Goal: Navigation & Orientation: Understand site structure

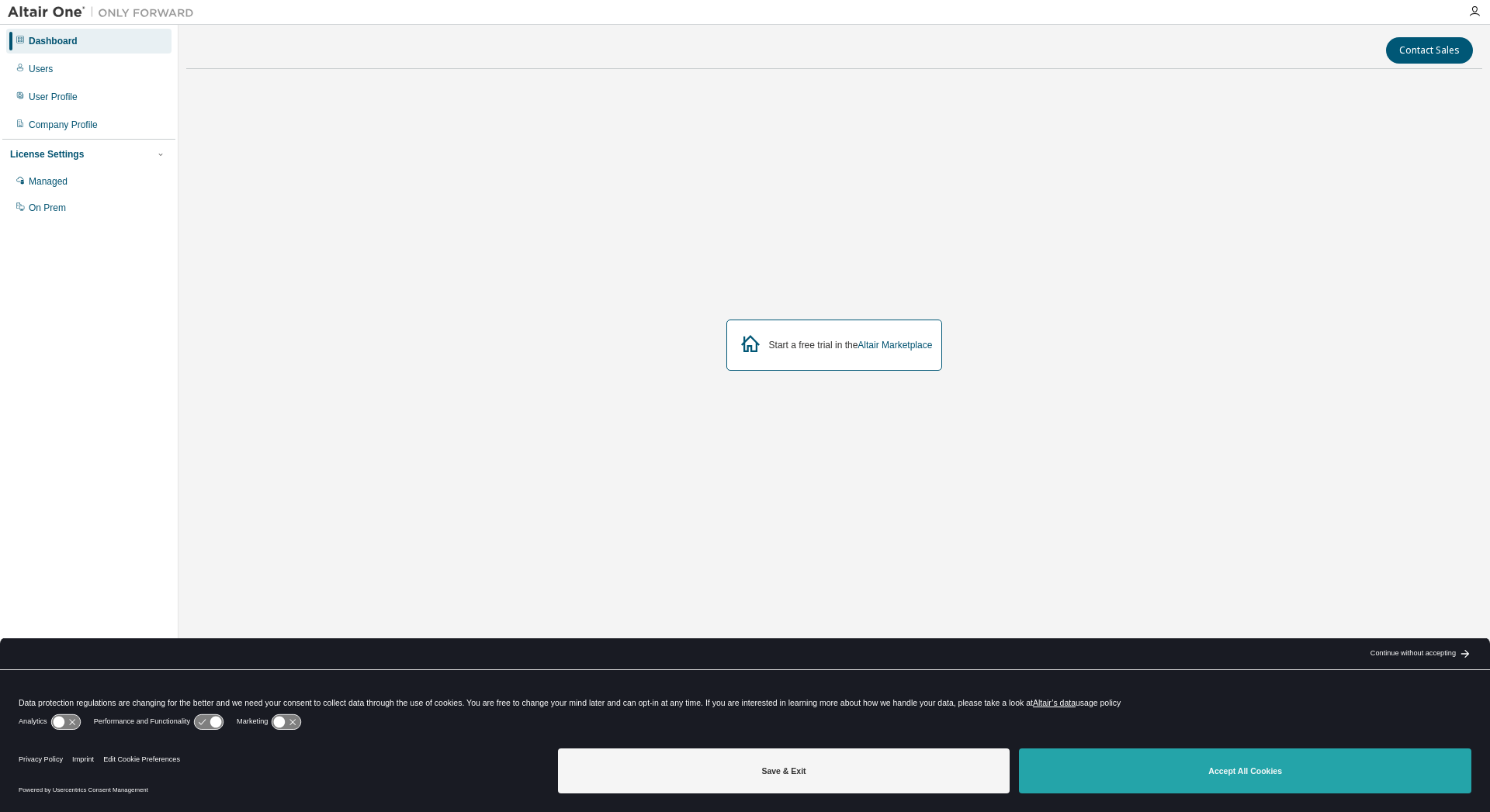
click at [1235, 771] on button "Accept All Cookies" at bounding box center [1245, 771] width 453 height 45
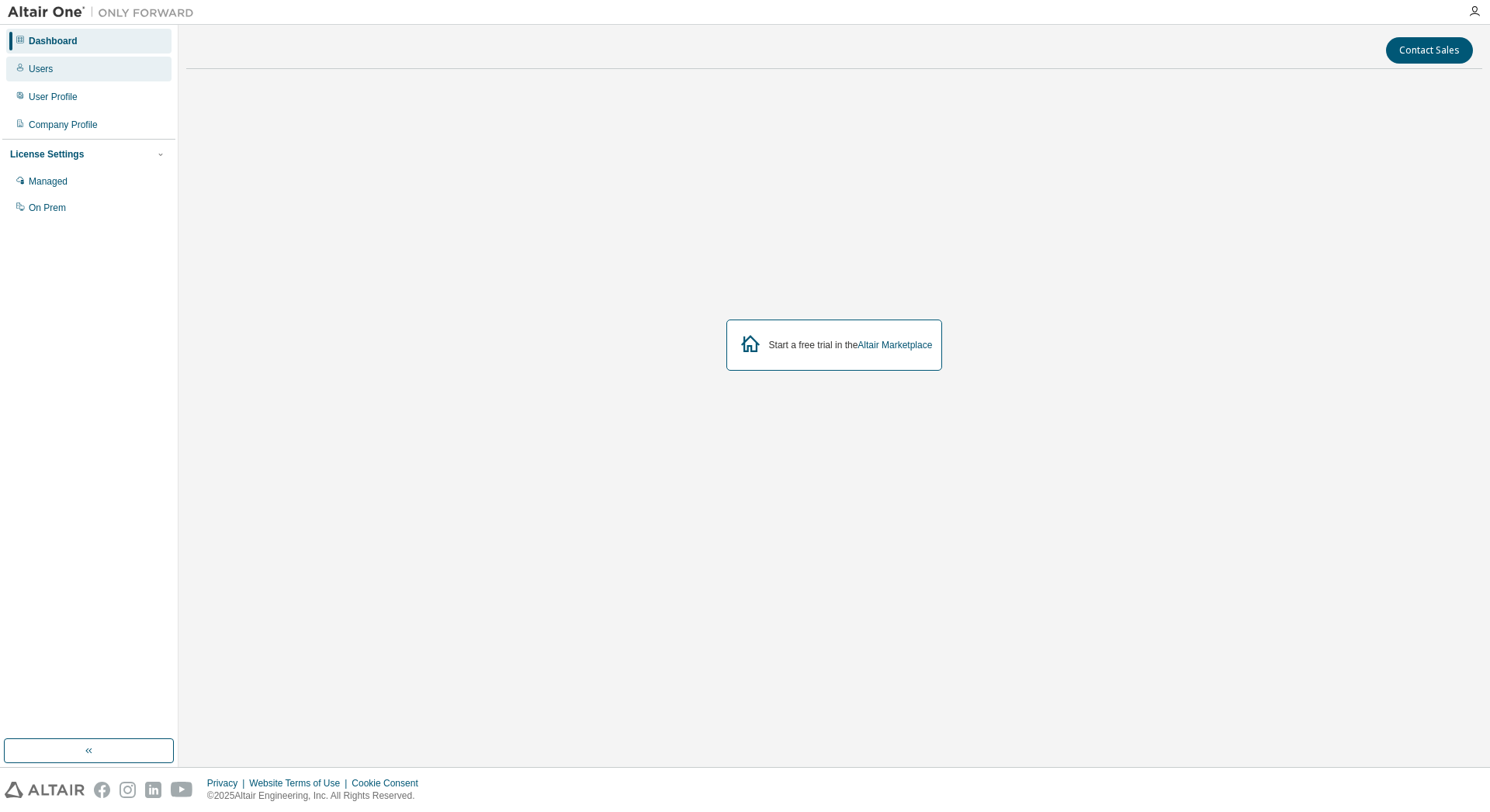
click at [40, 63] on div "Users" at bounding box center [40, 69] width 24 height 13
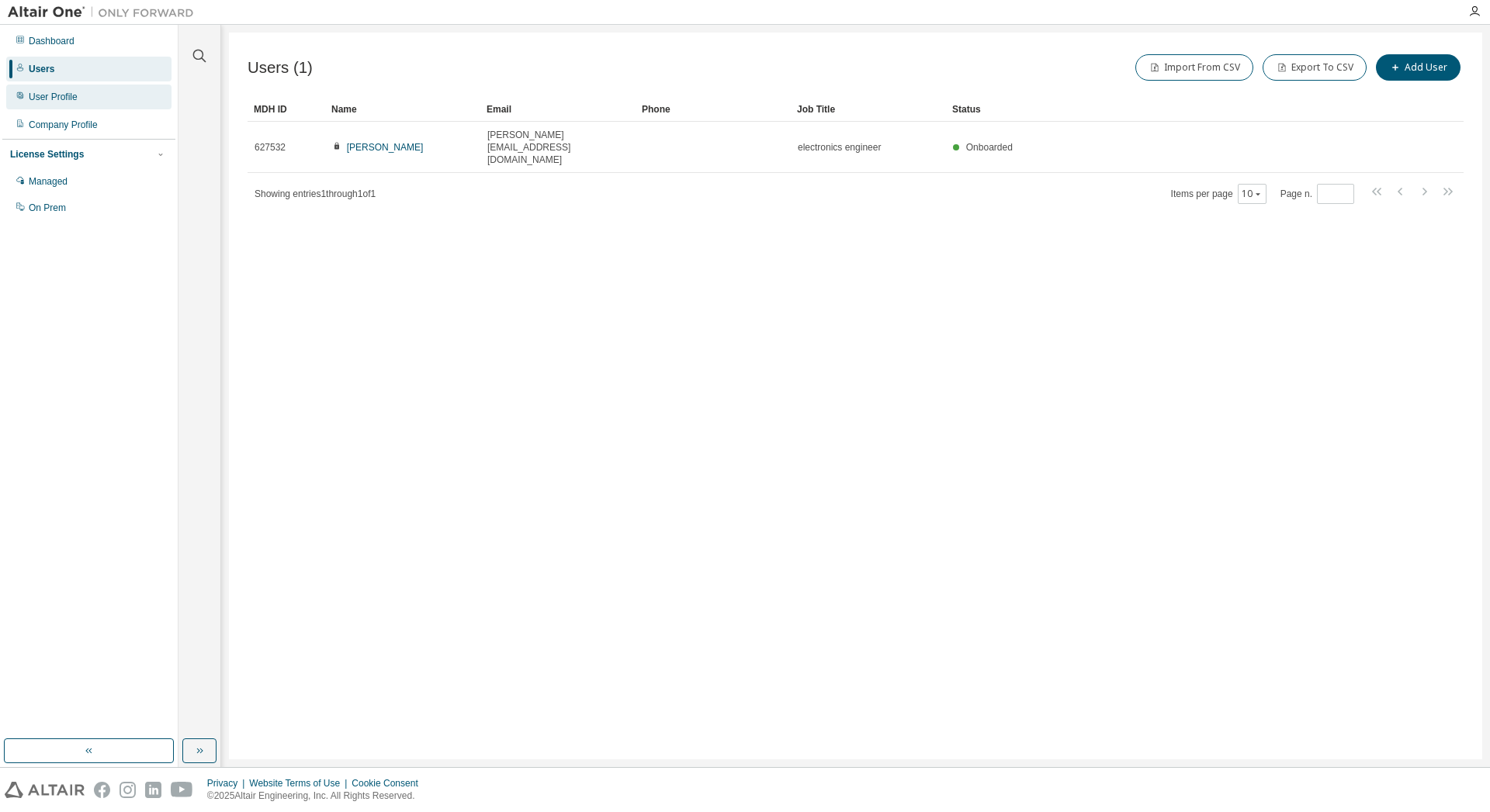
click at [47, 95] on div "User Profile" at bounding box center [53, 97] width 49 height 13
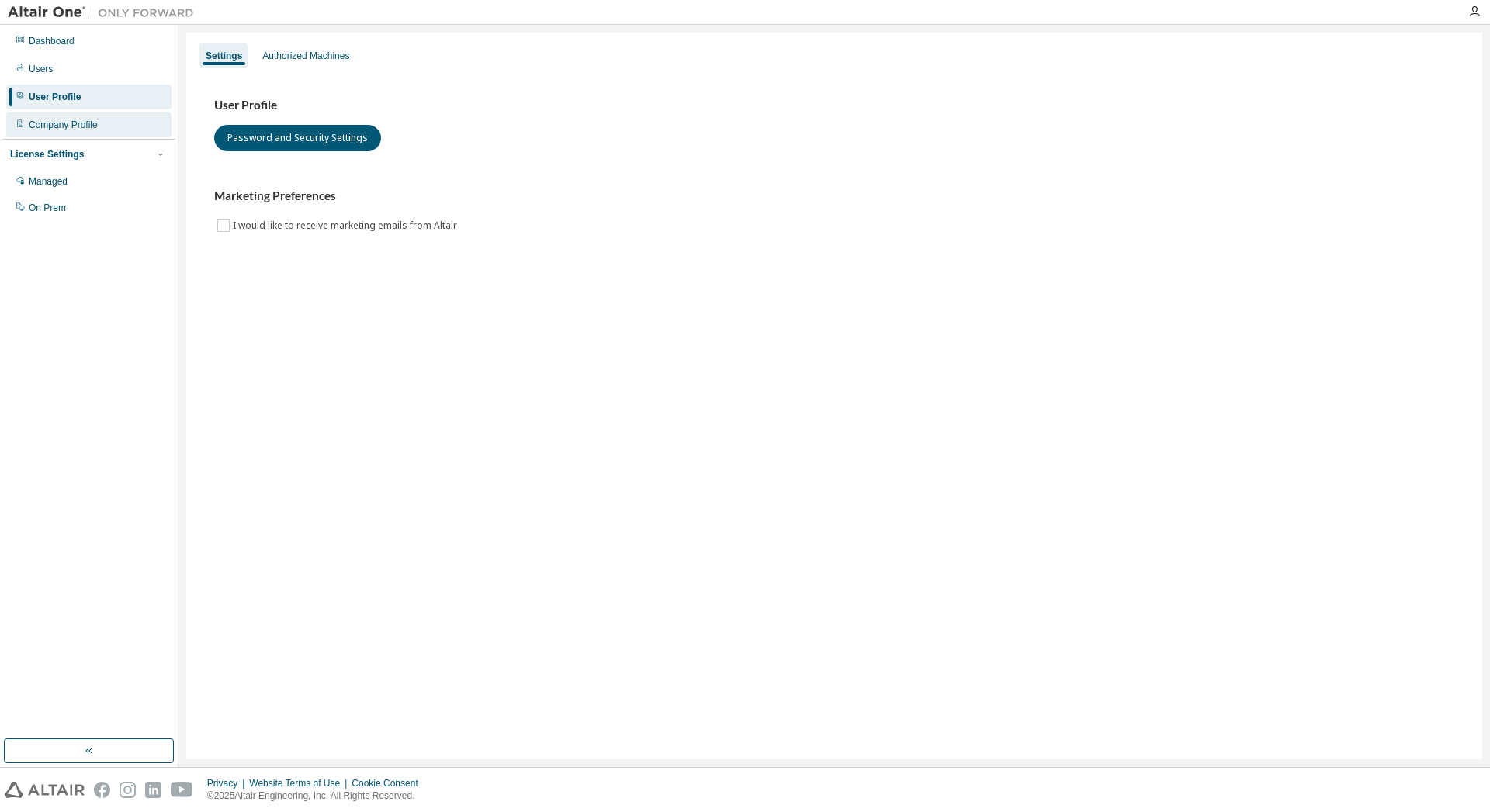
click at [70, 123] on div "Company Profile" at bounding box center [63, 125] width 69 height 13
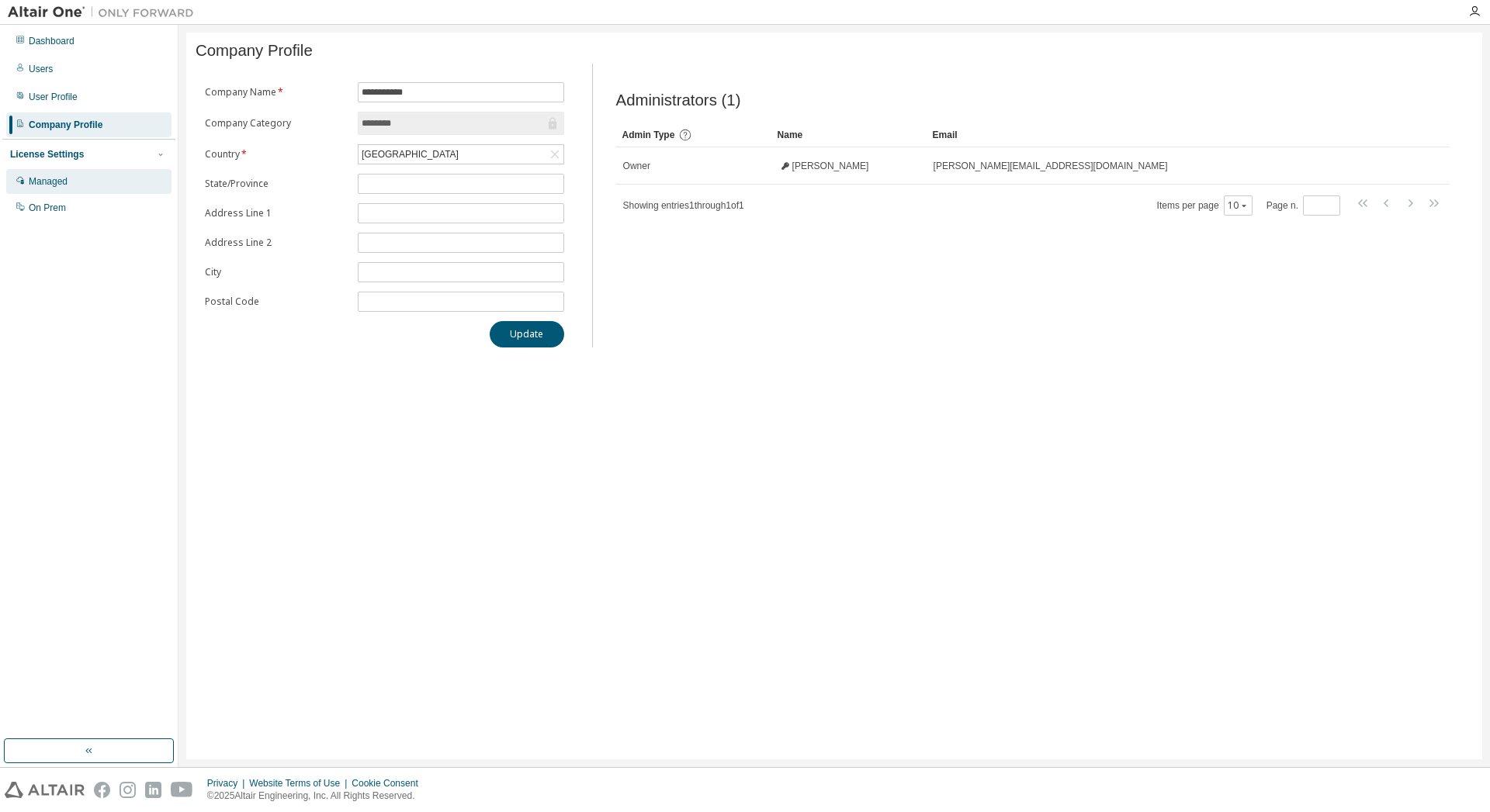
click at [44, 181] on div "Managed" at bounding box center [47, 182] width 38 height 13
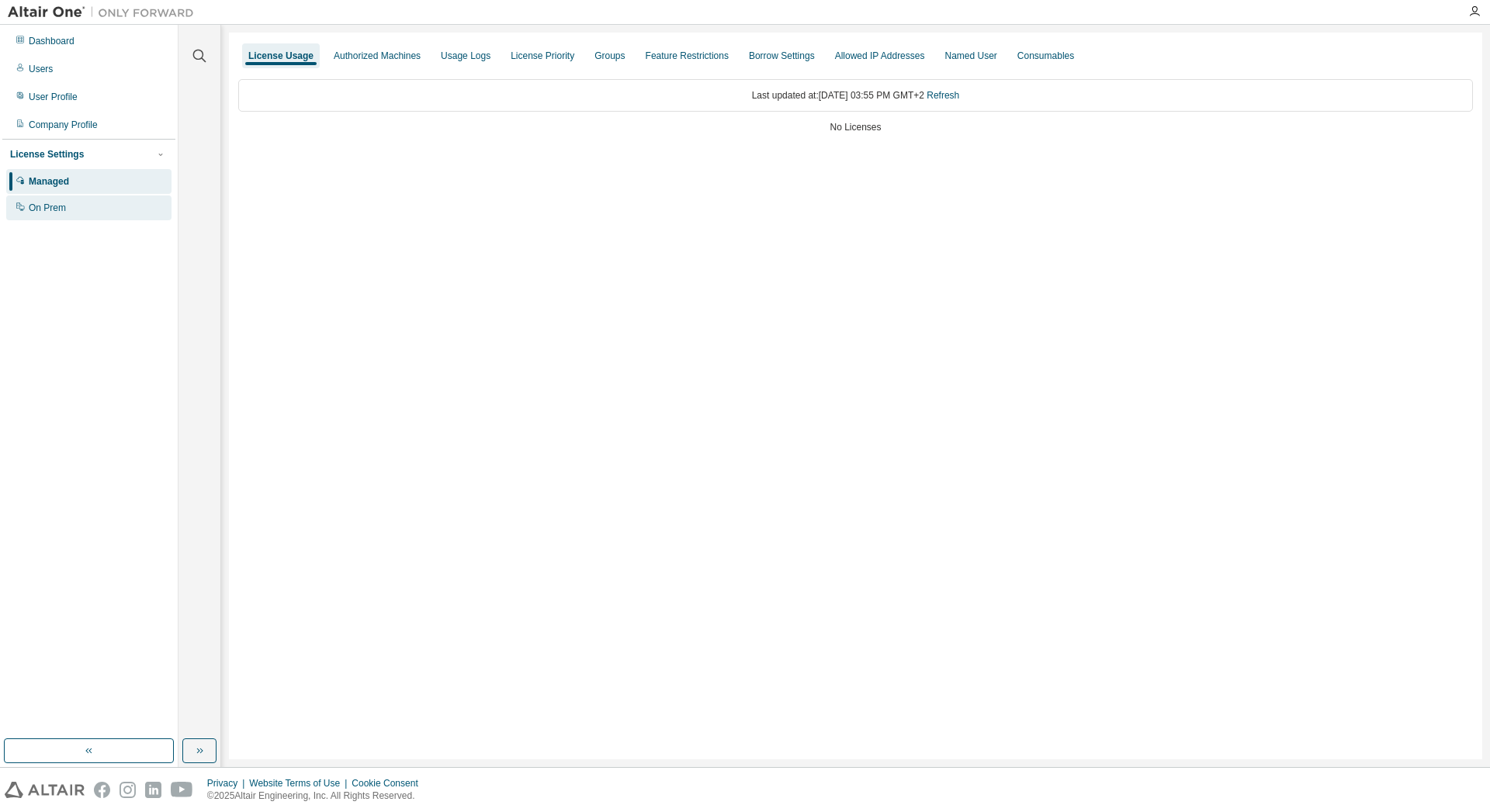
click at [38, 208] on div "On Prem" at bounding box center [47, 208] width 38 height 13
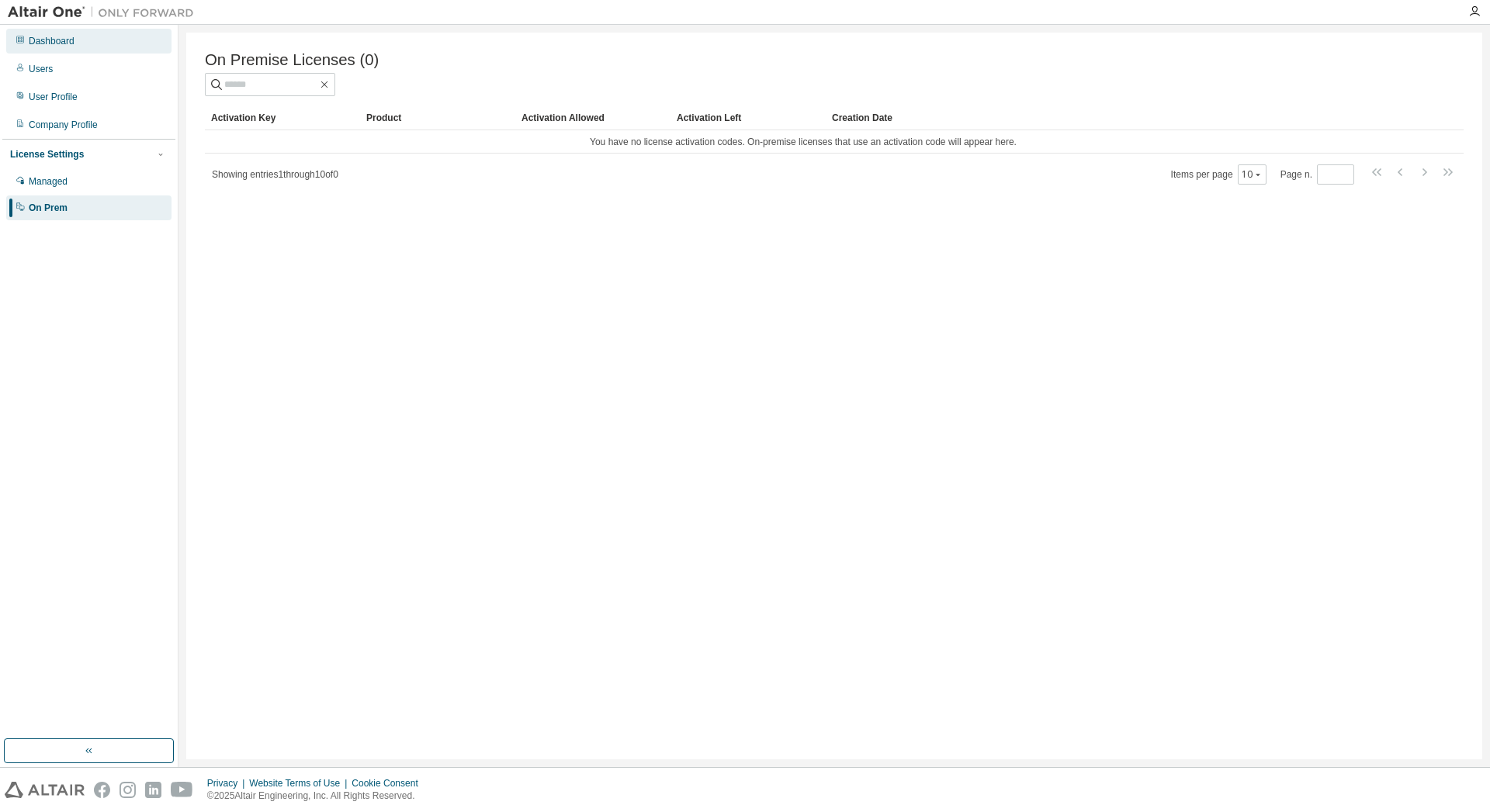
click at [43, 38] on div "Dashboard" at bounding box center [51, 41] width 46 height 13
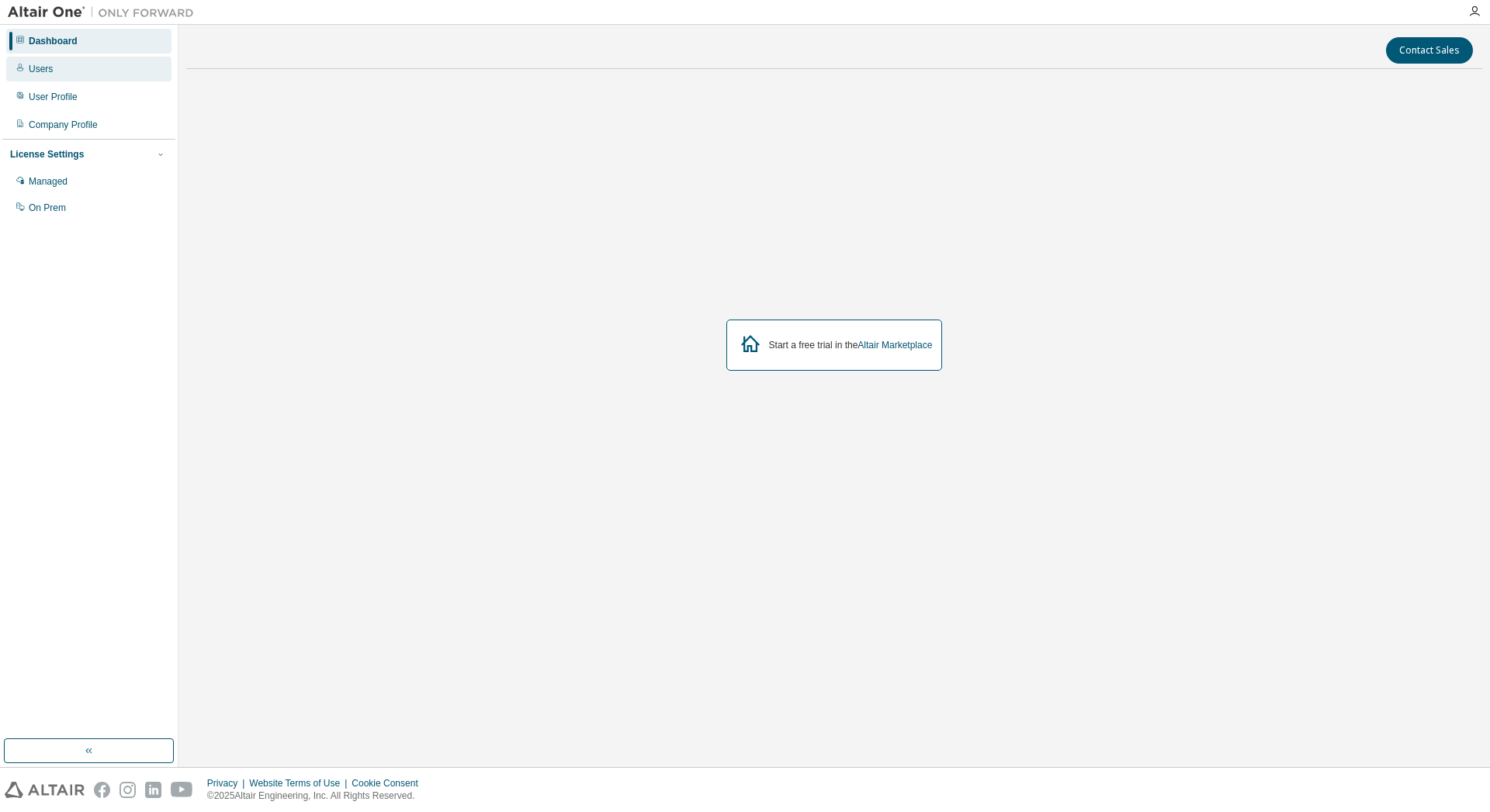
click at [45, 64] on div "Users" at bounding box center [40, 69] width 24 height 13
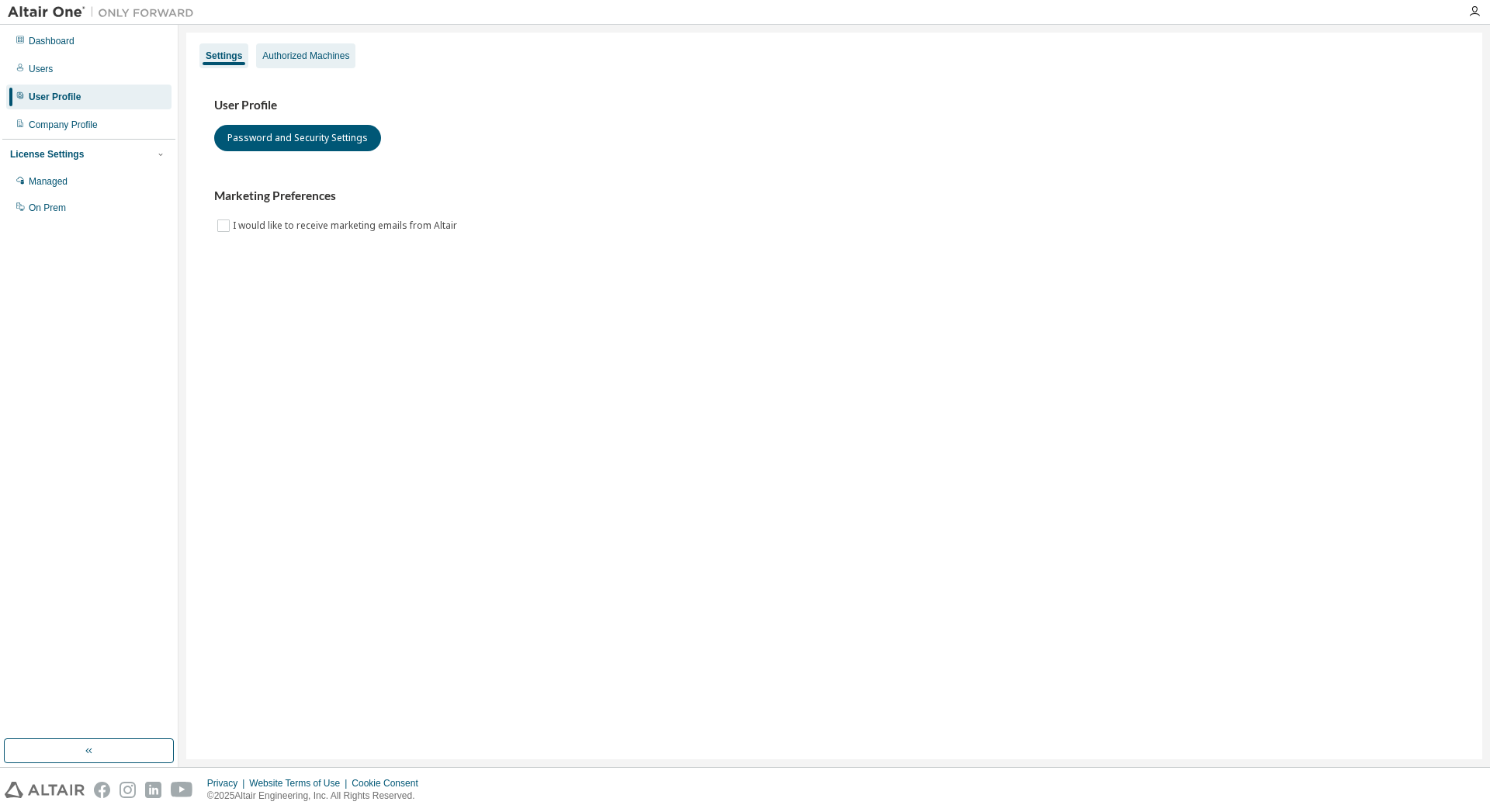
click at [303, 54] on div "Authorized Machines" at bounding box center [305, 56] width 87 height 13
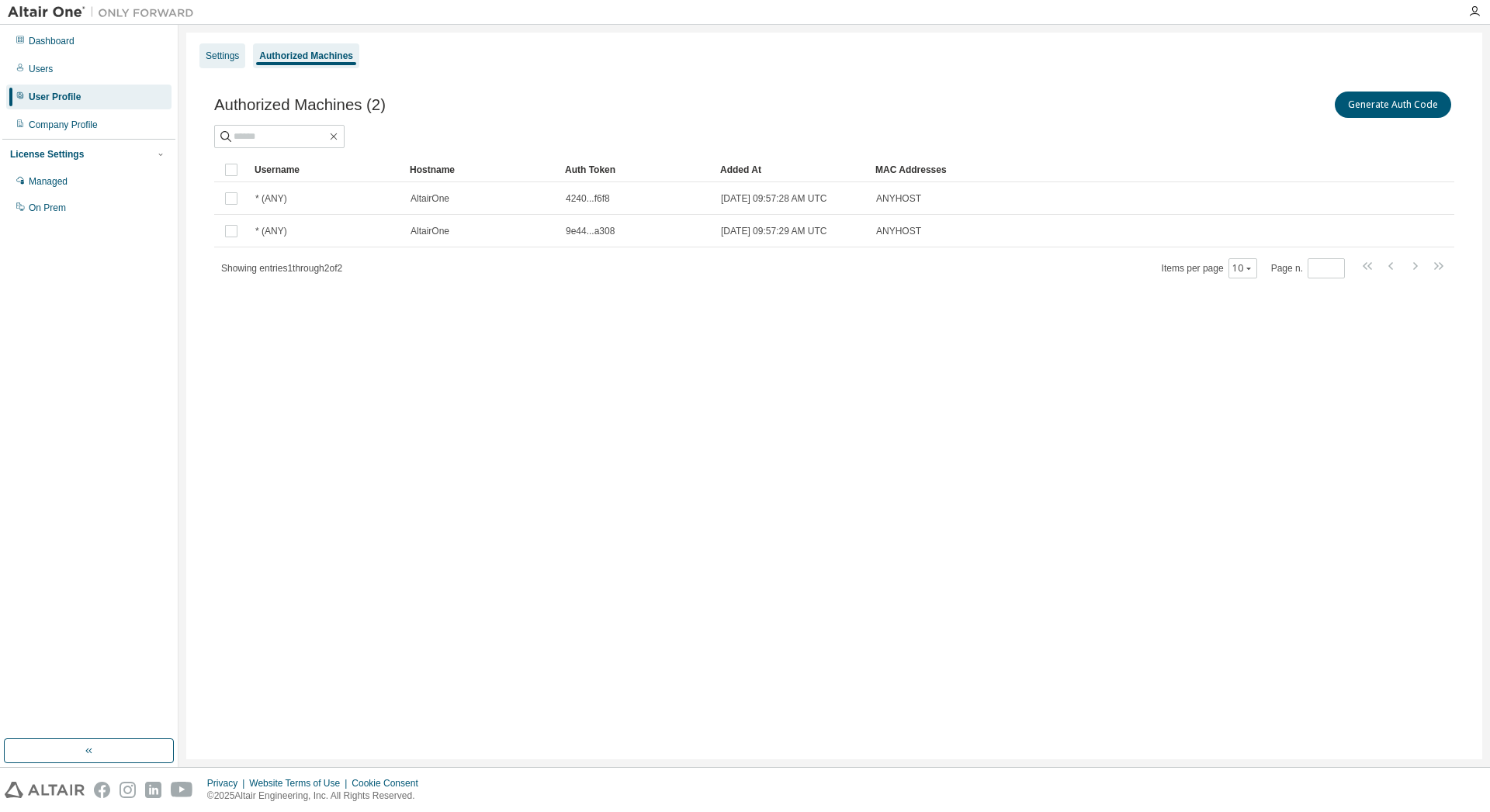
click at [211, 52] on div "Settings" at bounding box center [222, 56] width 33 height 13
